Goal: Book appointment/travel/reservation

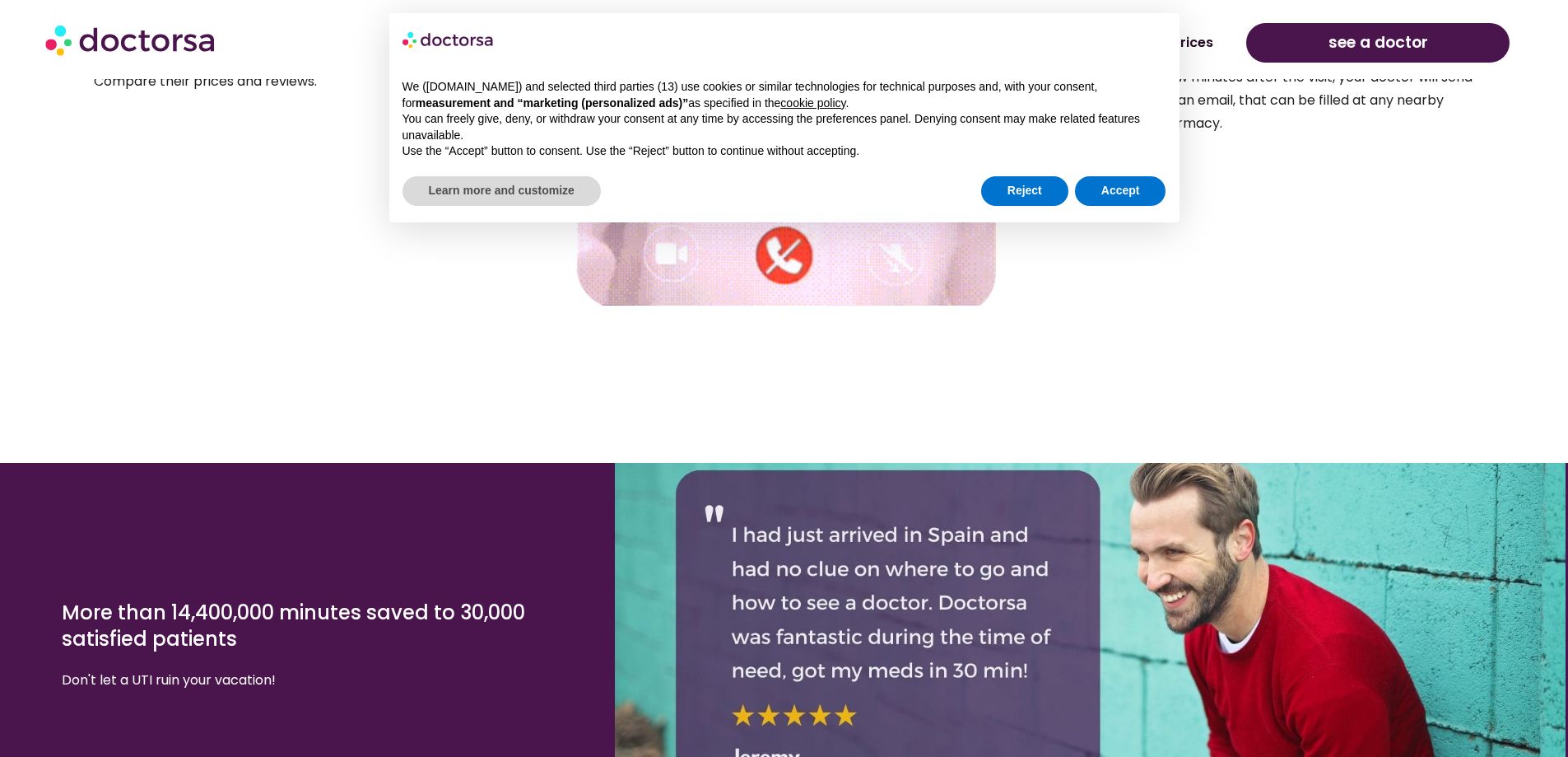
scroll to position [3129, 0]
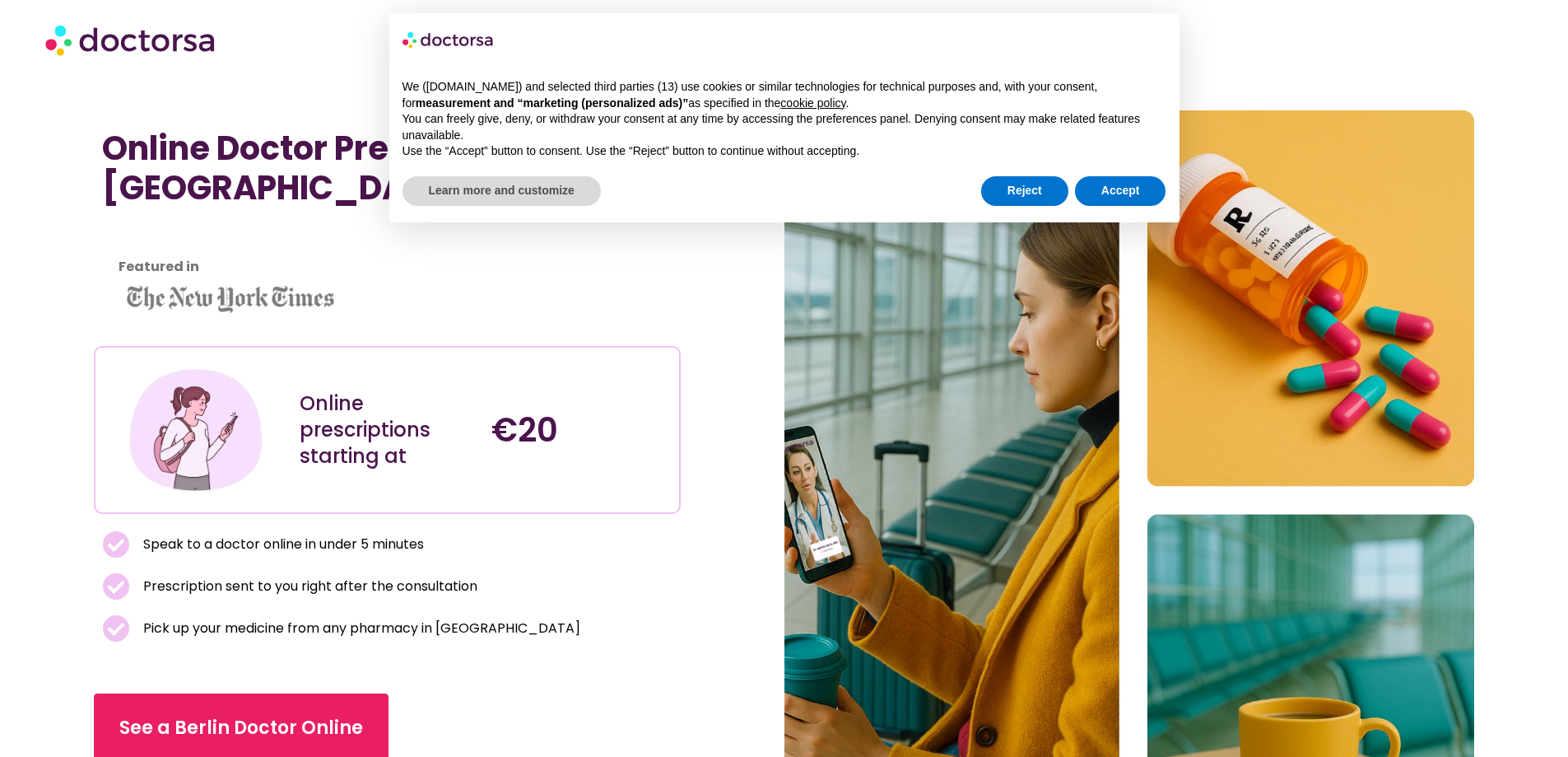
click at [149, 40] on img at bounding box center [132, 40] width 173 height 50
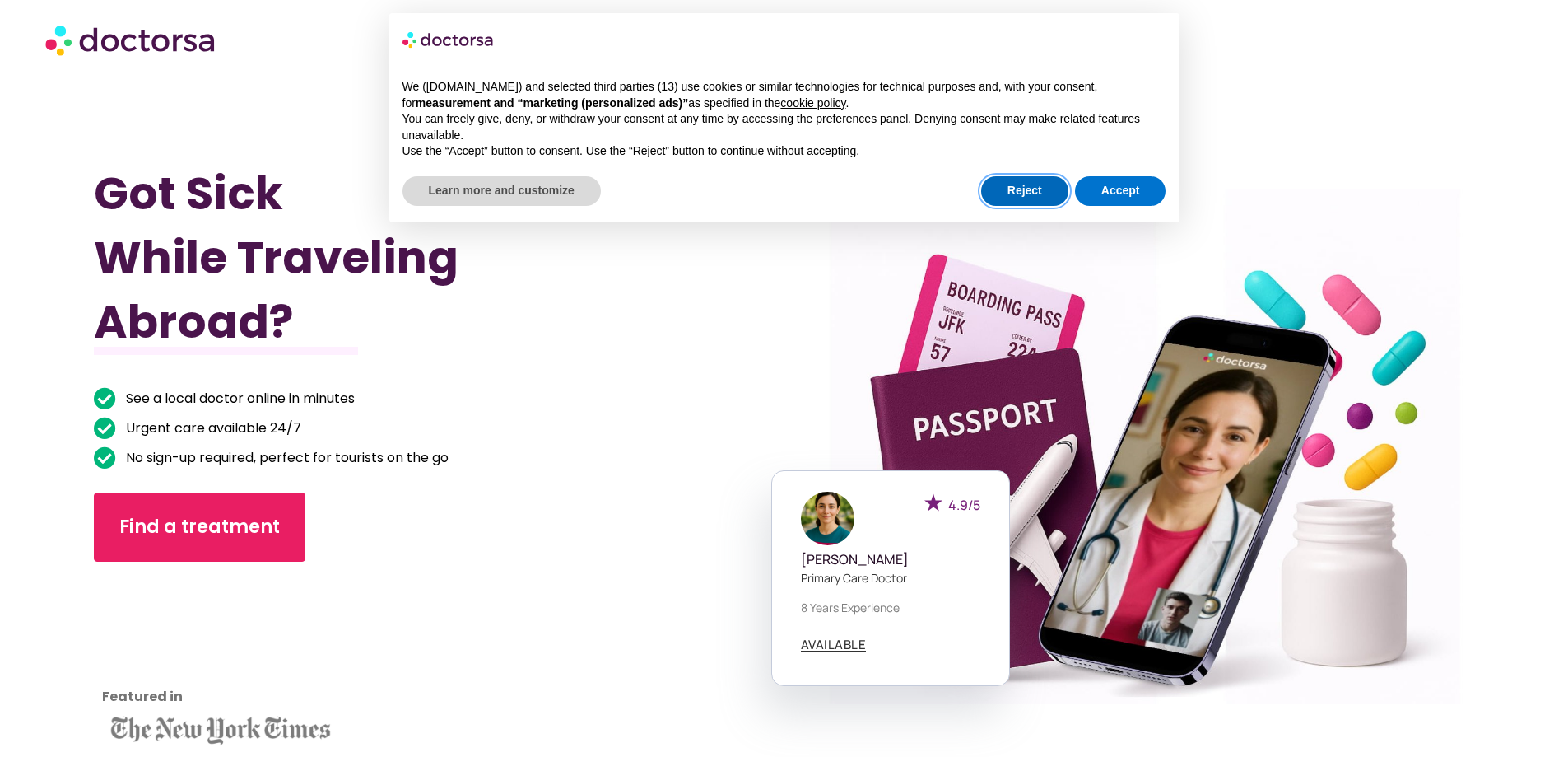
click at [1051, 181] on button "Reject" at bounding box center [1024, 191] width 87 height 30
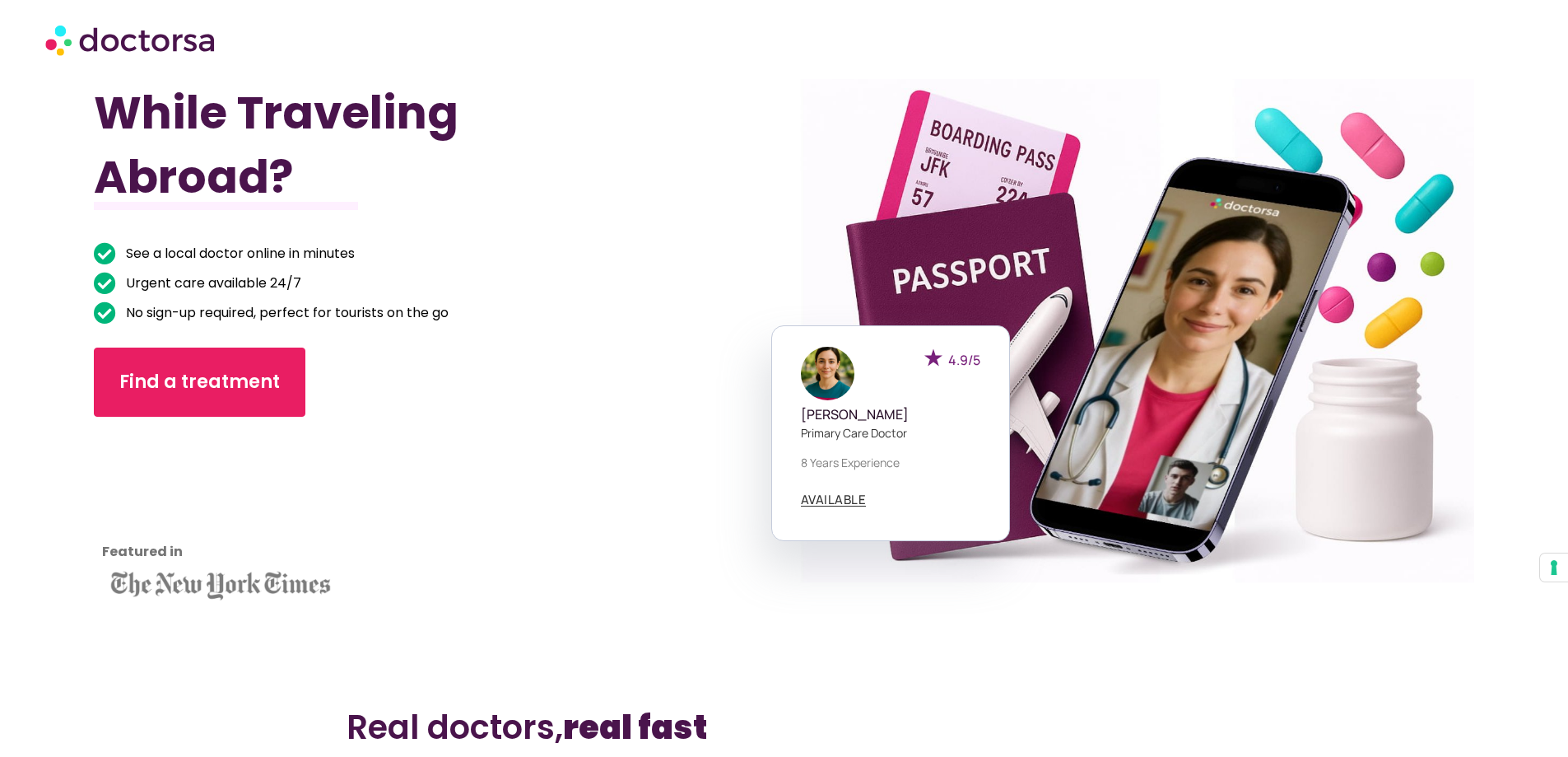
scroll to position [330, 0]
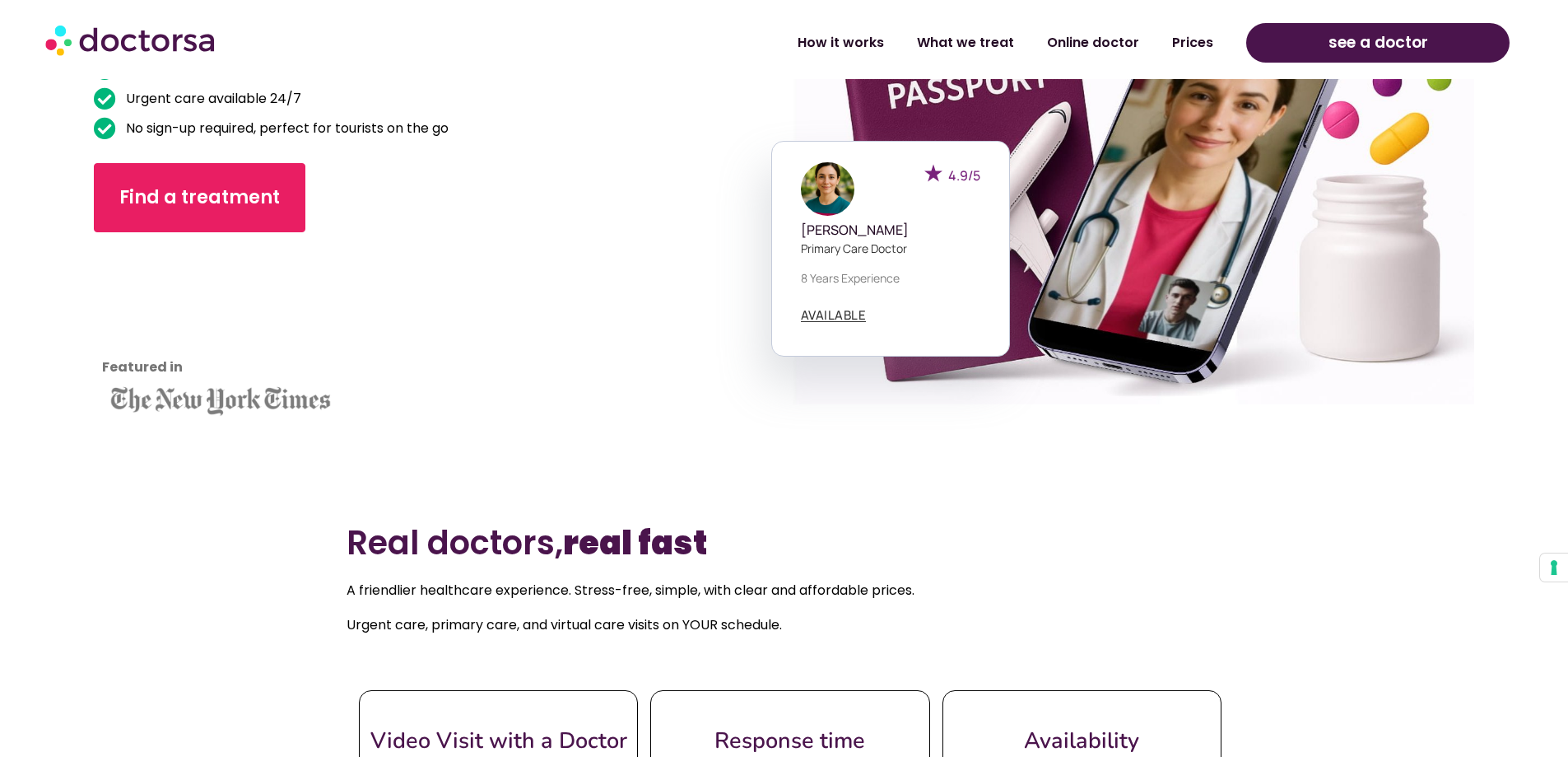
click at [241, 243] on div "Got Sick While Traveling Abroad? See a local doctor online in minutes Urgent ca…" at bounding box center [438, 128] width 690 height 757
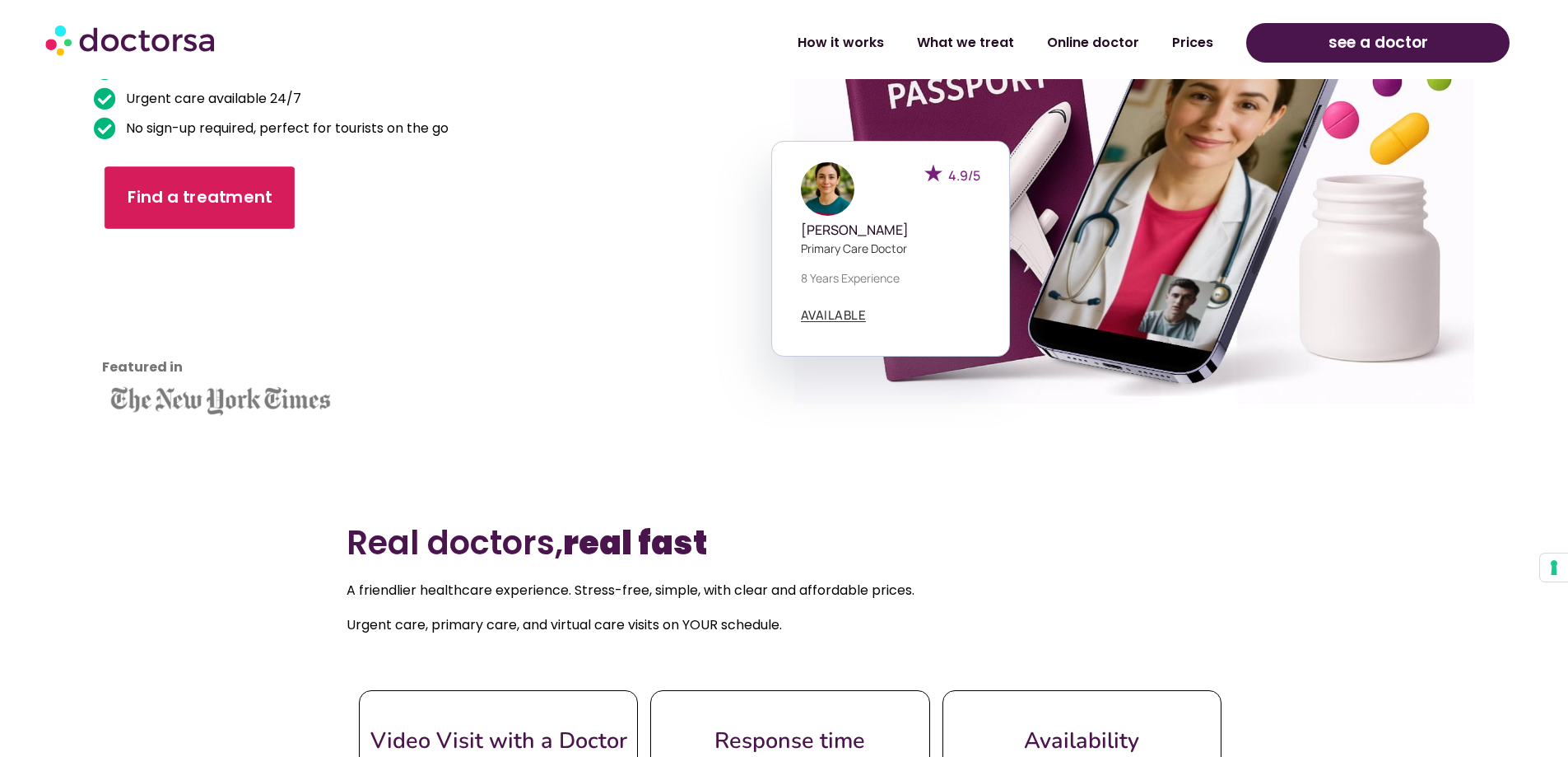
click at [257, 178] on link "Find a treatment" at bounding box center [200, 198] width 190 height 63
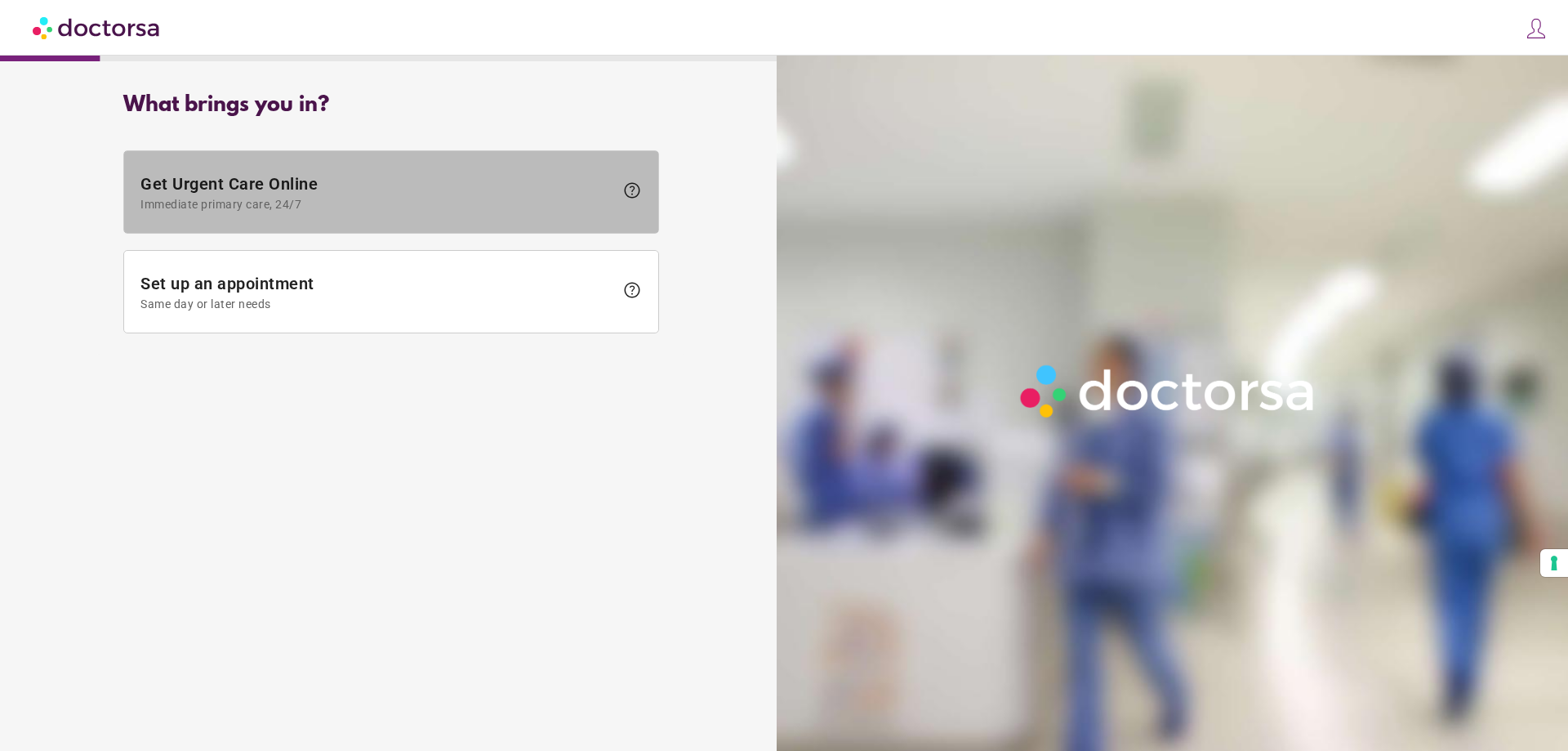
click at [412, 198] on span "Immediate primary care, 24/7" at bounding box center [377, 205] width 474 height 13
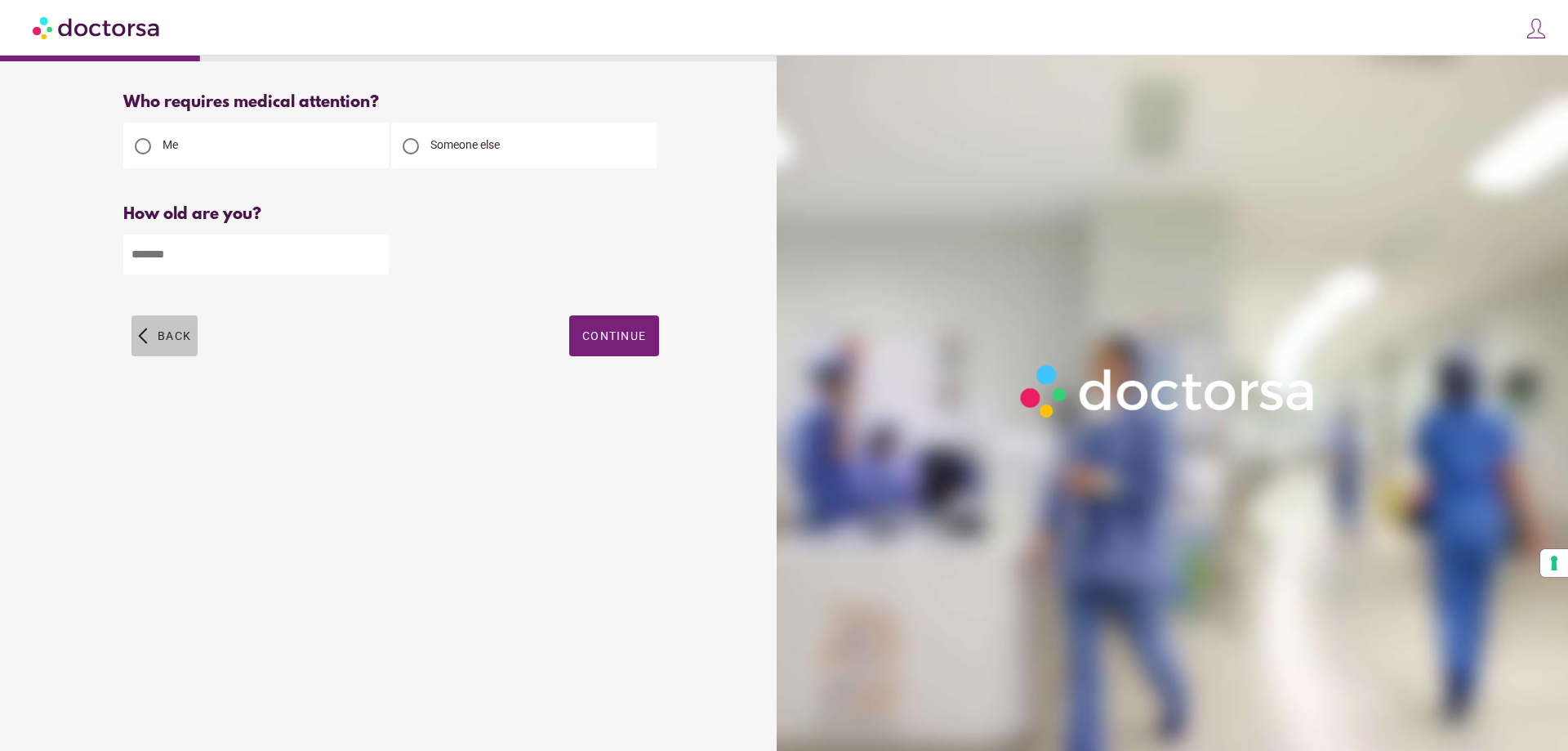
click at [193, 341] on span "button" at bounding box center [164, 336] width 67 height 41
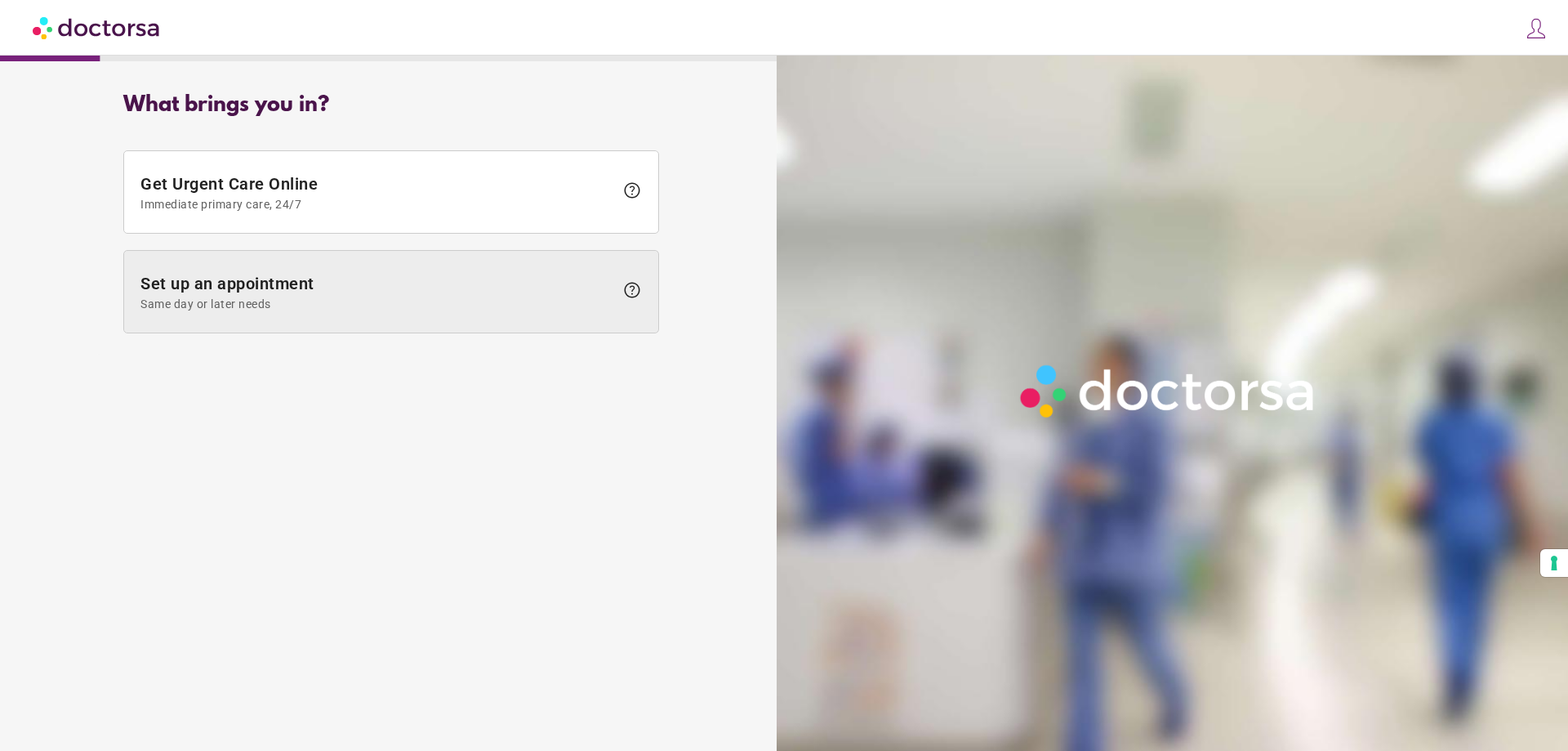
click at [279, 270] on span at bounding box center [391, 291] width 534 height 81
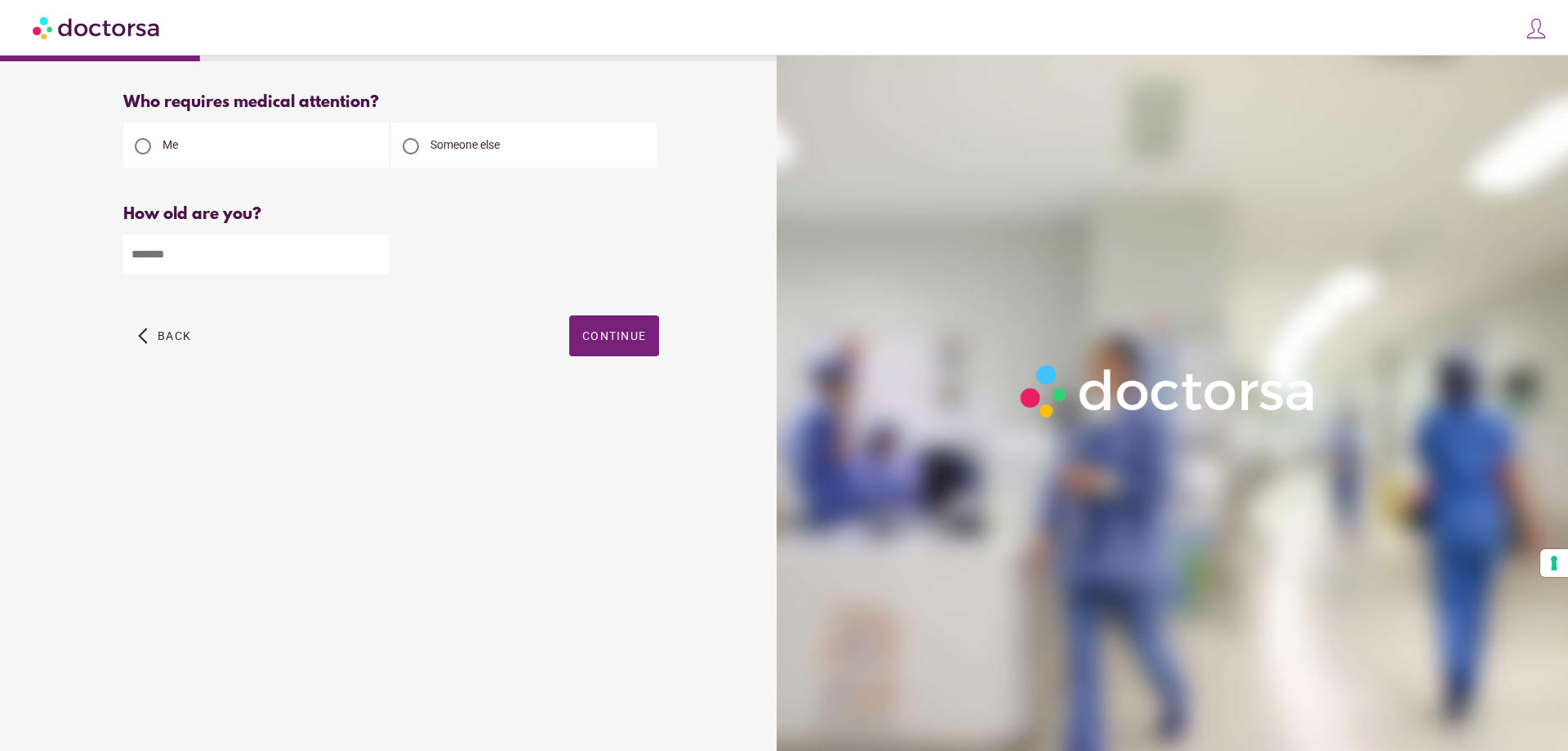
click at [286, 265] on input "number" at bounding box center [255, 254] width 265 height 40
type input "**"
click at [667, 336] on div "Who requires medical attention? Me Someone else ** Back" at bounding box center [391, 242] width 588 height 326
click at [643, 343] on span "Continue" at bounding box center [614, 336] width 64 height 13
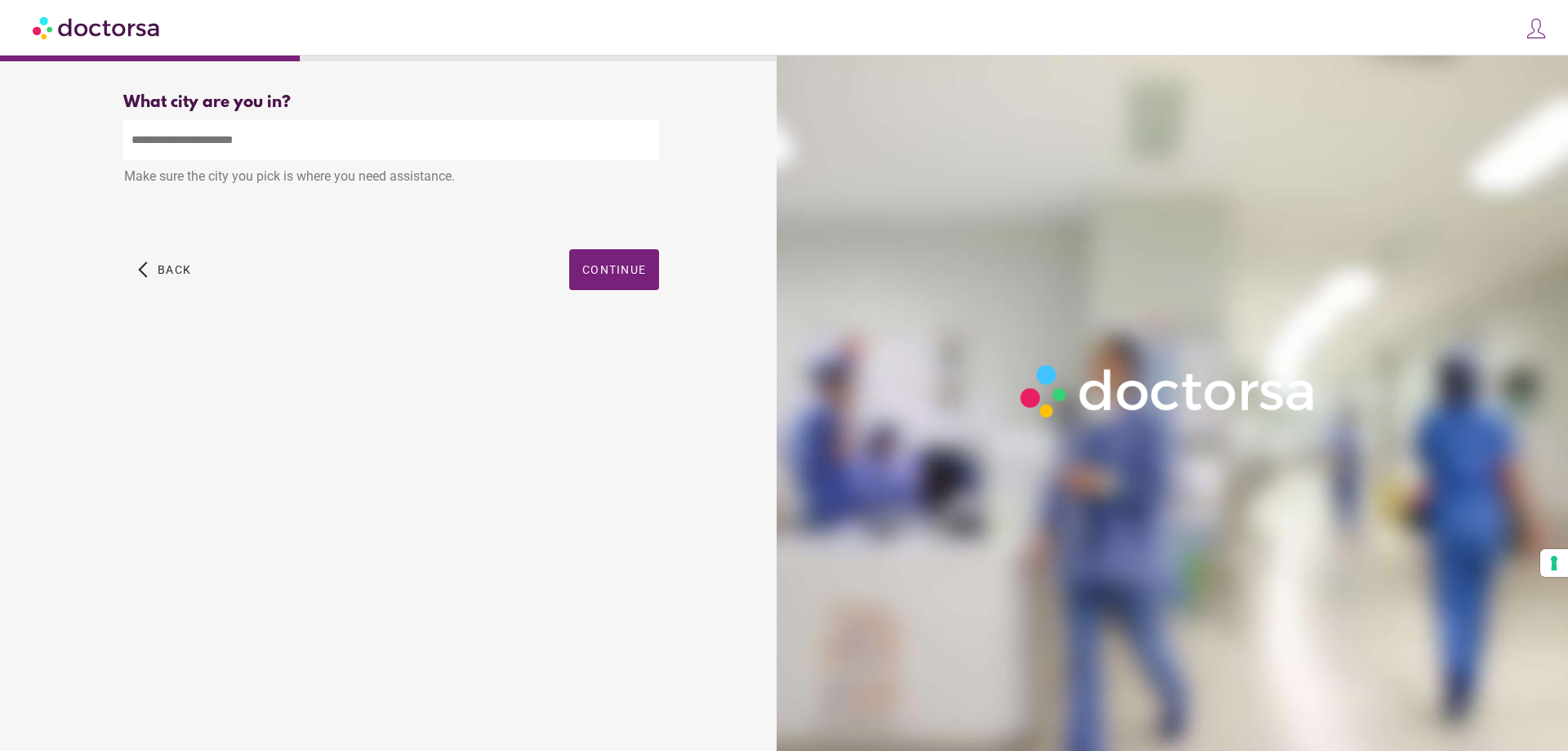
click at [437, 141] on input "text" at bounding box center [391, 140] width 536 height 40
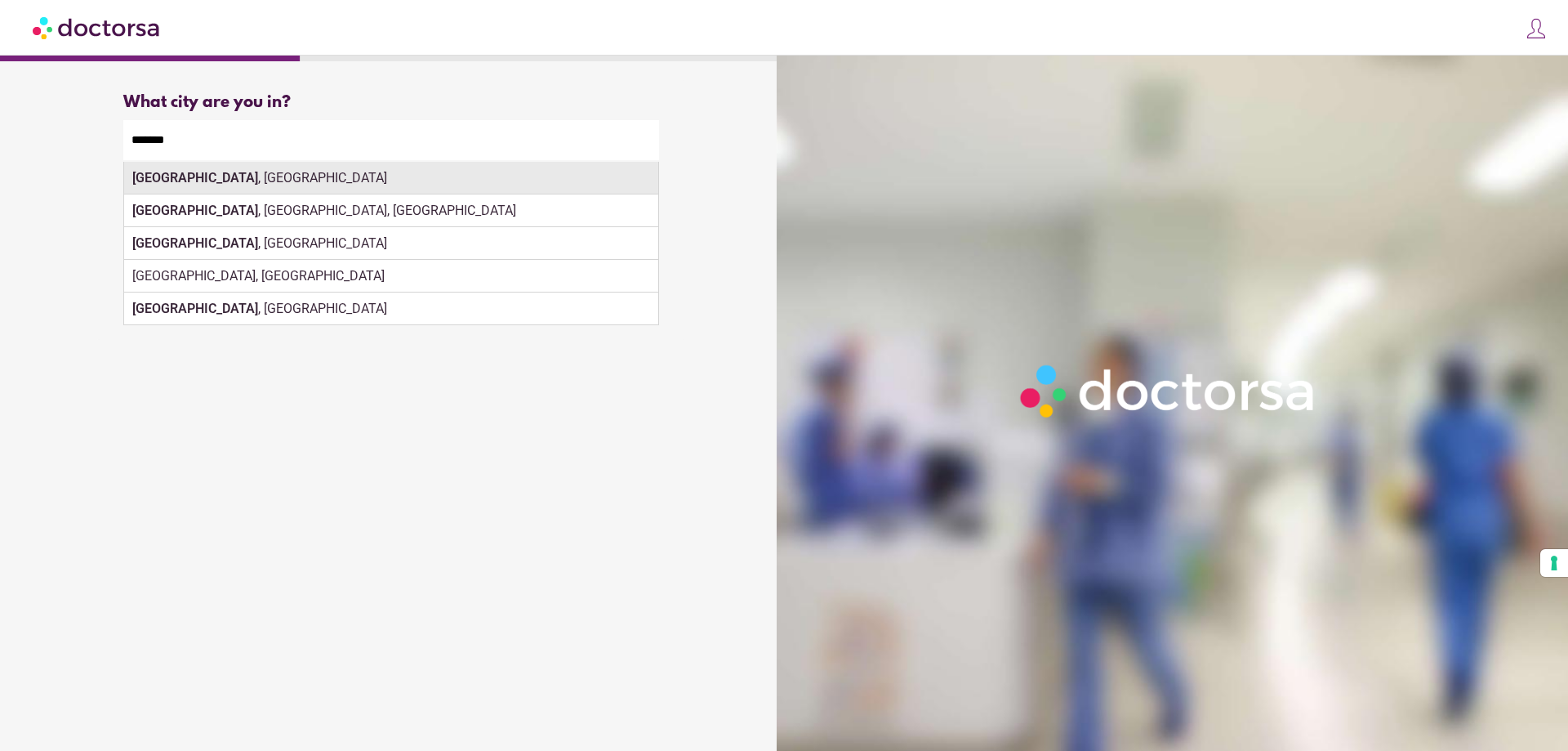
click at [316, 166] on div "Rostock , Germany" at bounding box center [391, 178] width 534 height 33
type input "**********"
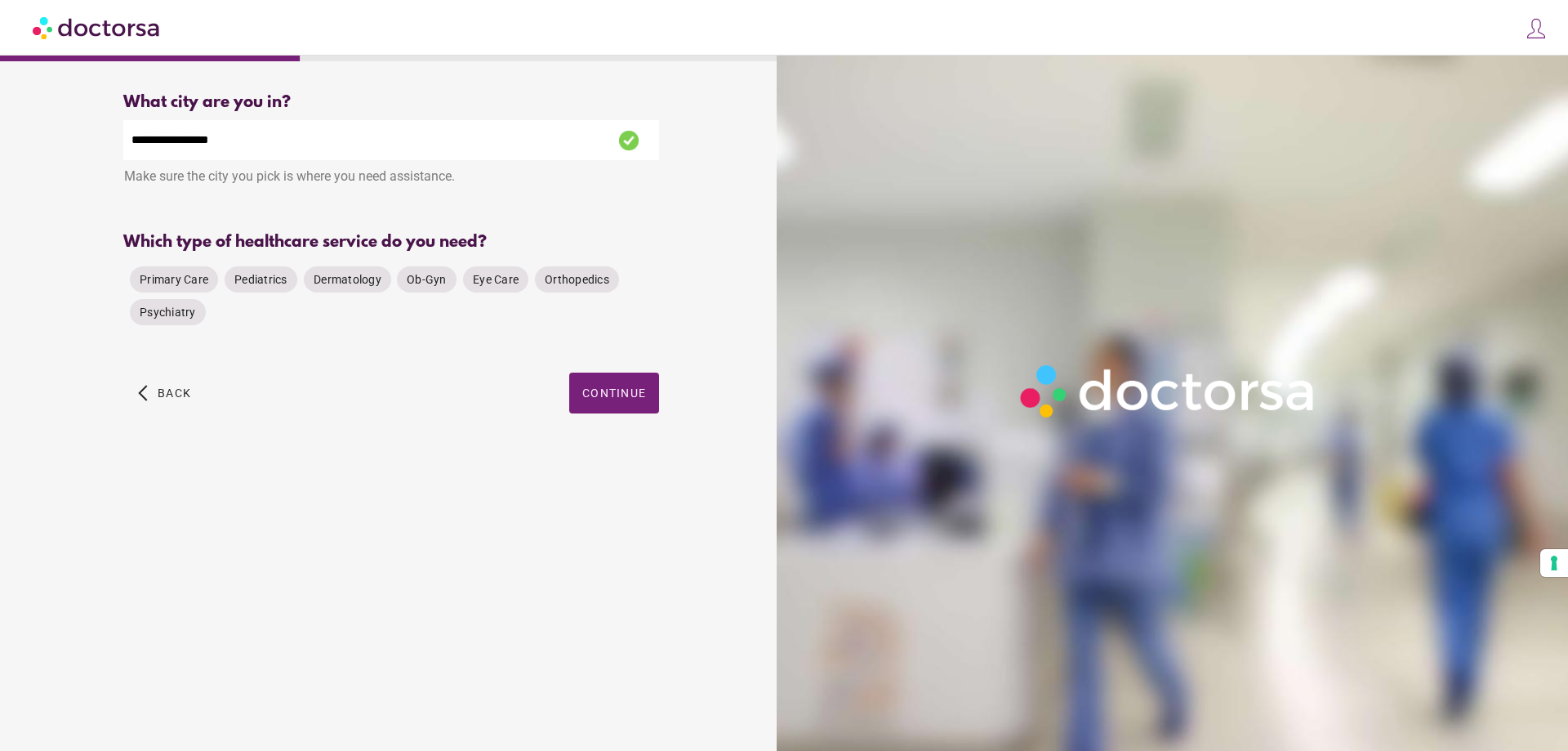
drag, startPoint x: 638, startPoint y: 284, endPoint x: 663, endPoint y: 294, distance: 26.9
click at [663, 294] on div "**********" at bounding box center [391, 271] width 588 height 383
click at [357, 284] on span "Dermatology" at bounding box center [347, 279] width 68 height 13
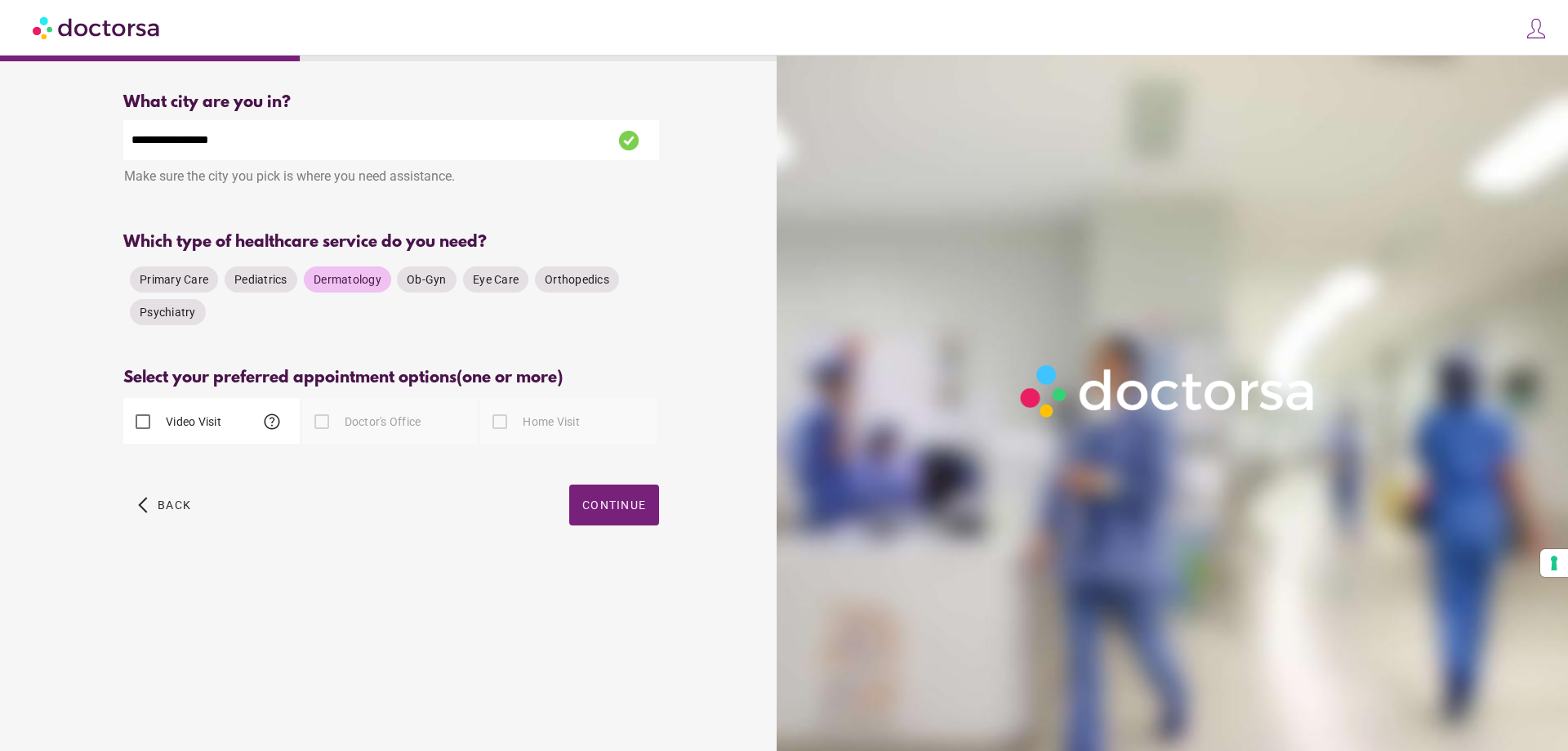
click at [223, 421] on div "Video Visit help" at bounding box center [211, 421] width 177 height 46
click at [628, 519] on span "button" at bounding box center [614, 505] width 90 height 41
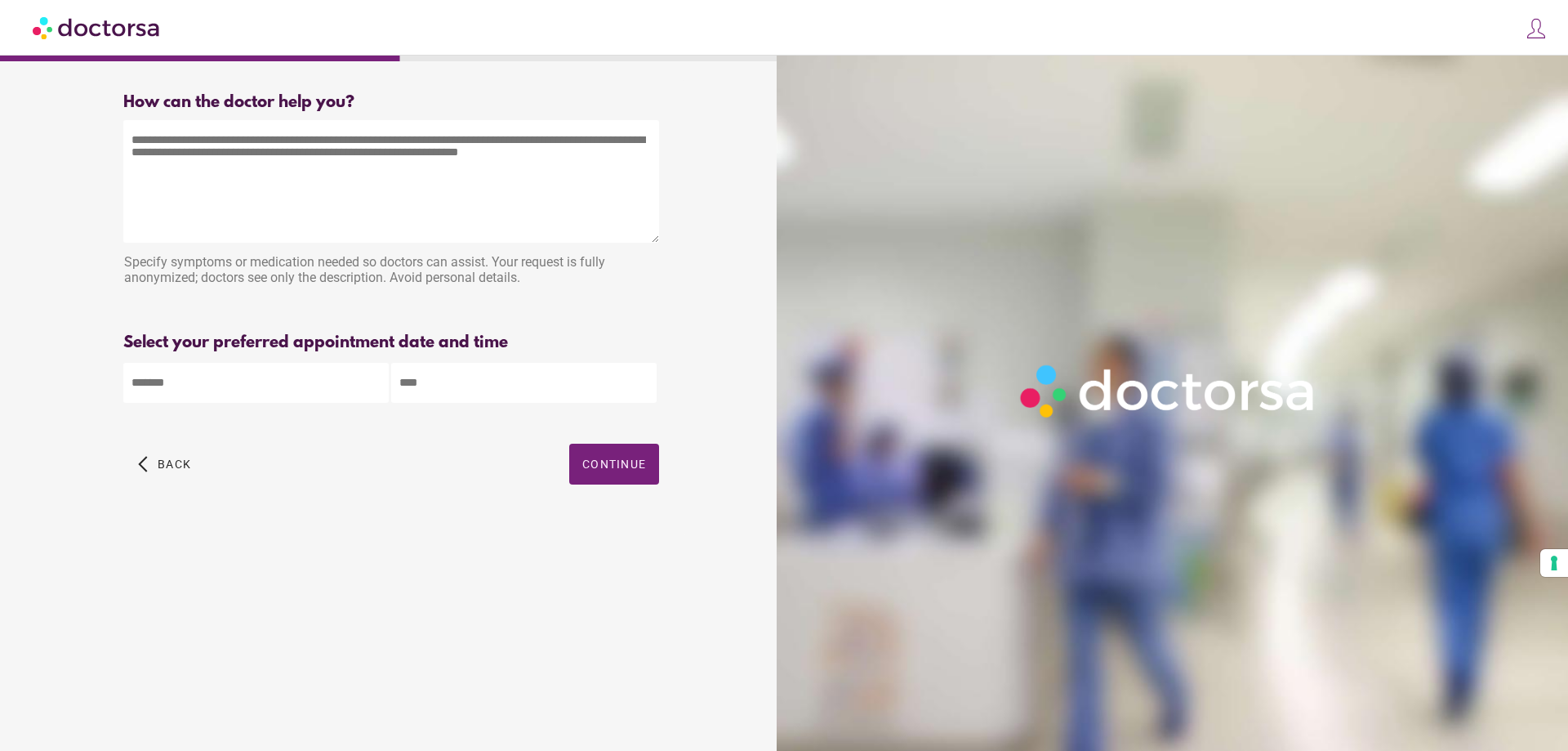
click at [359, 175] on textarea at bounding box center [391, 181] width 536 height 122
